Goal: Information Seeking & Learning: Learn about a topic

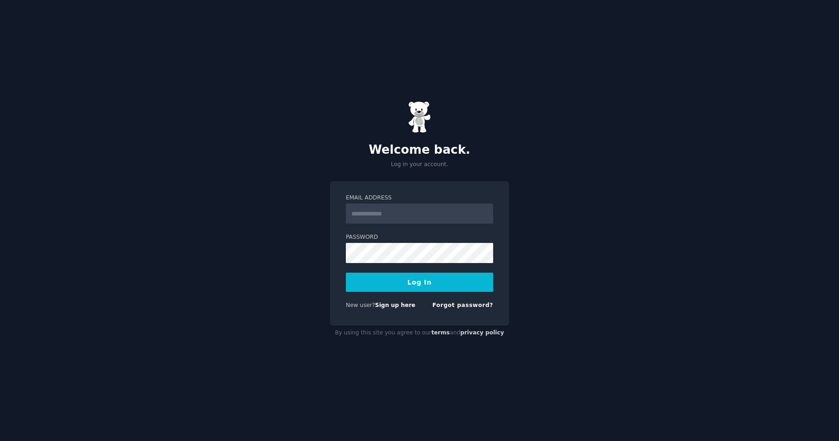
type input "**********"
click at [403, 280] on button "Log In" at bounding box center [419, 282] width 147 height 19
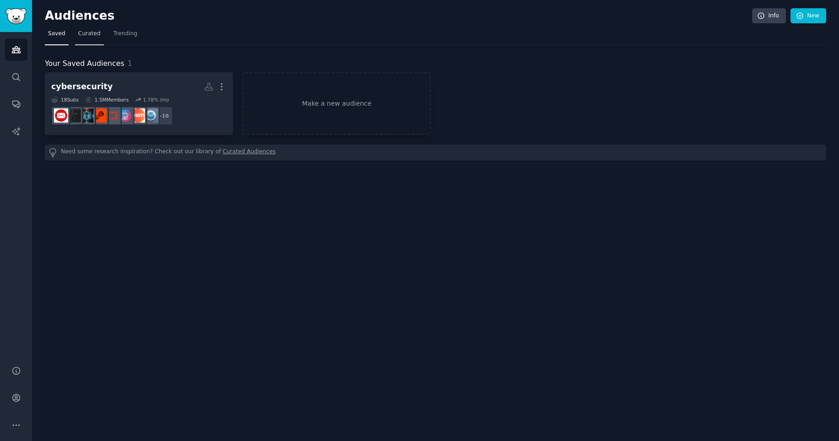
click at [87, 37] on span "Curated" at bounding box center [89, 34] width 22 height 8
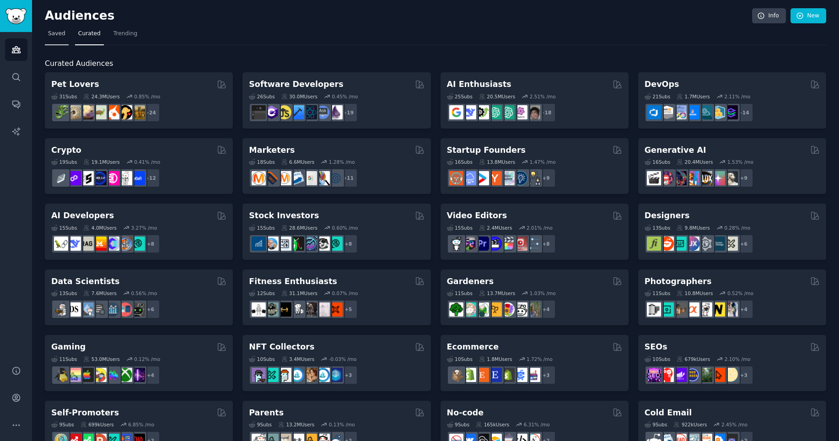
click at [59, 33] on span "Saved" at bounding box center [56, 34] width 17 height 8
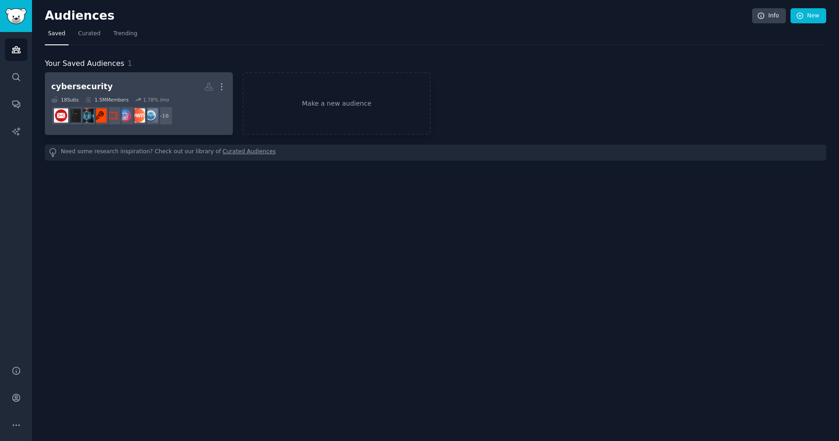
click at [121, 85] on h2 "cybersecurity More" at bounding box center [138, 87] width 175 height 16
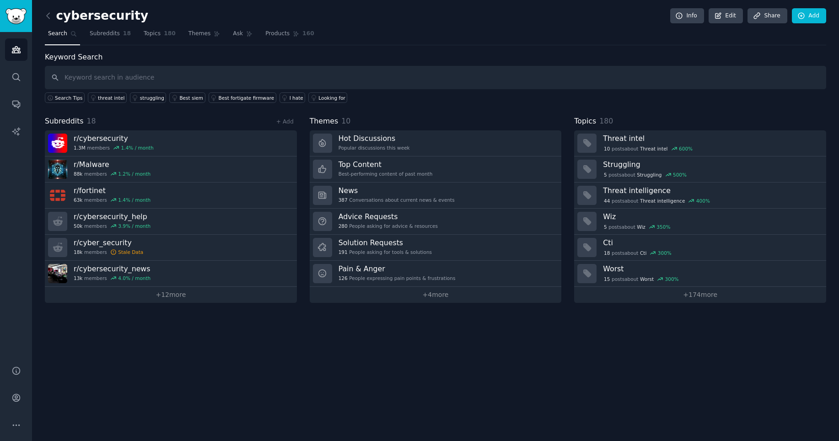
click at [364, 374] on div "cybersecurity Info Edit Share Add Search Subreddits 18 Topics 180 Themes Ask Pr…" at bounding box center [435, 220] width 807 height 441
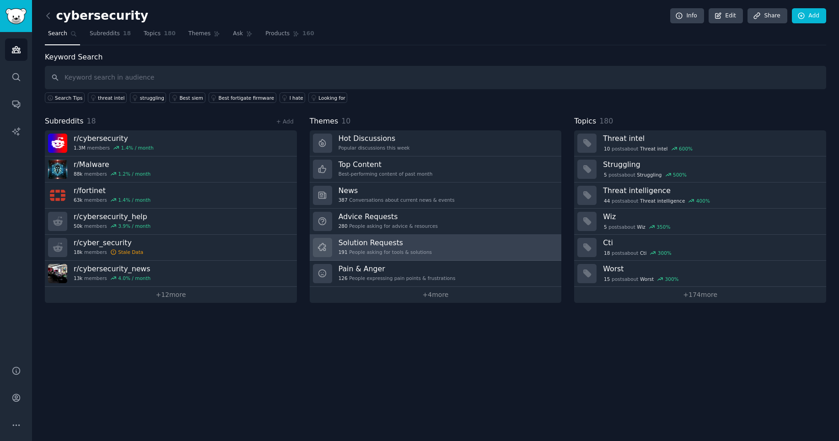
click at [396, 241] on h3 "Solution Requests" at bounding box center [384, 243] width 93 height 10
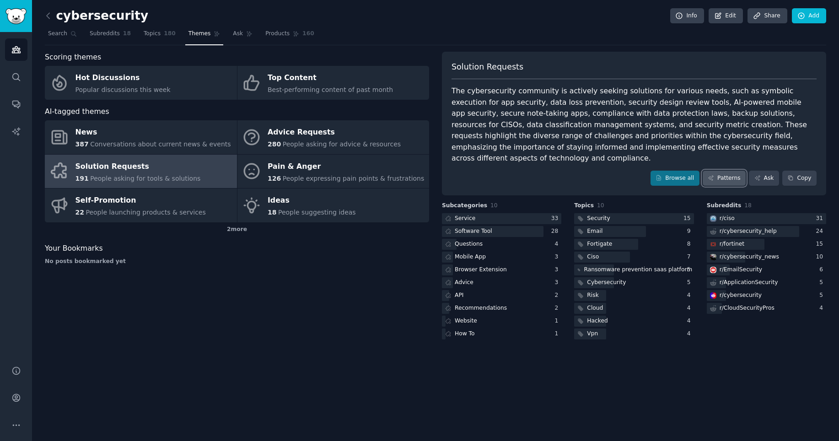
click at [725, 171] on link "Patterns" at bounding box center [723, 179] width 43 height 16
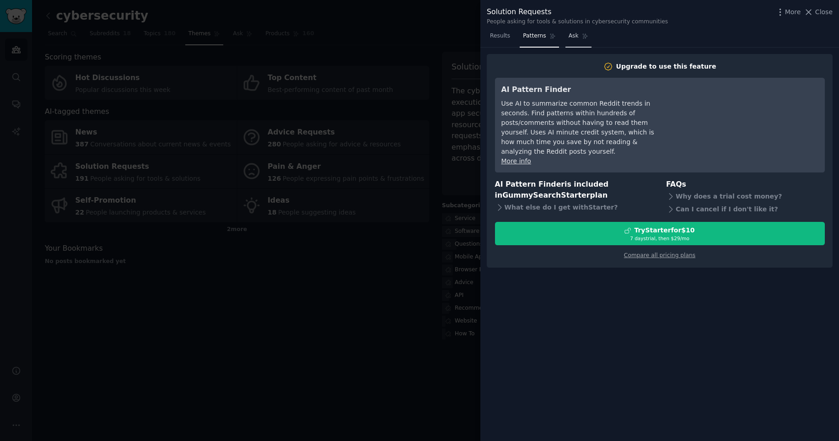
click at [571, 37] on span "Ask" at bounding box center [573, 36] width 10 height 8
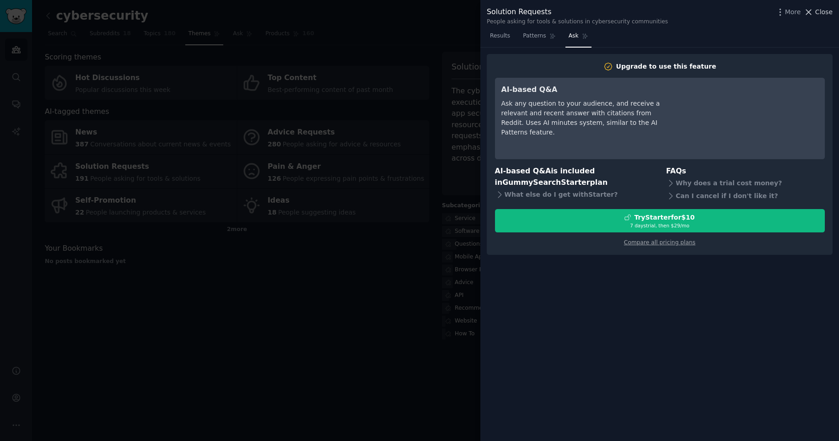
click at [818, 11] on span "Close" at bounding box center [823, 12] width 17 height 10
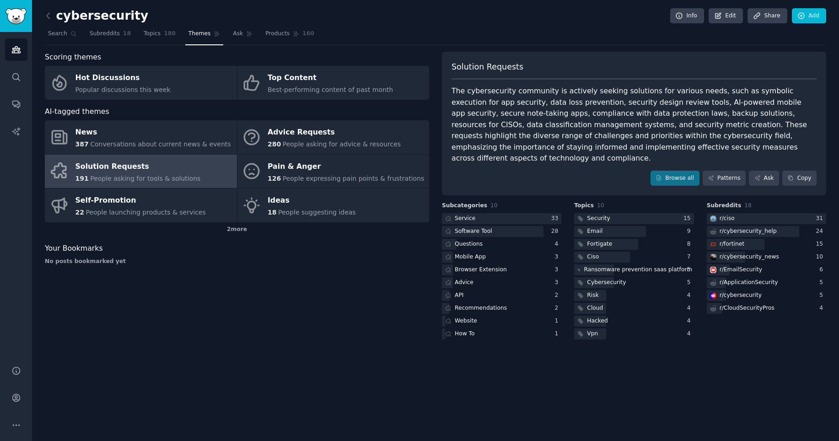
click at [322, 252] on div "Your Bookmarks" at bounding box center [237, 248] width 384 height 11
